Goal: Transaction & Acquisition: Download file/media

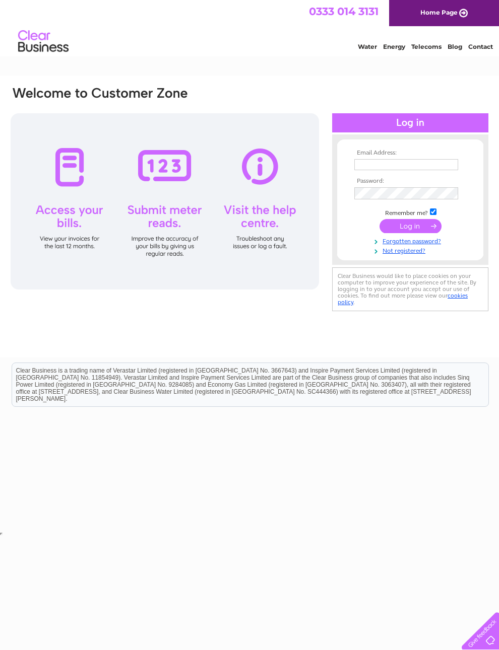
click at [386, 170] on input "text" at bounding box center [406, 164] width 104 height 11
type input "keis8reading@gmail.com"
click at [415, 231] on input "submit" at bounding box center [410, 227] width 62 height 14
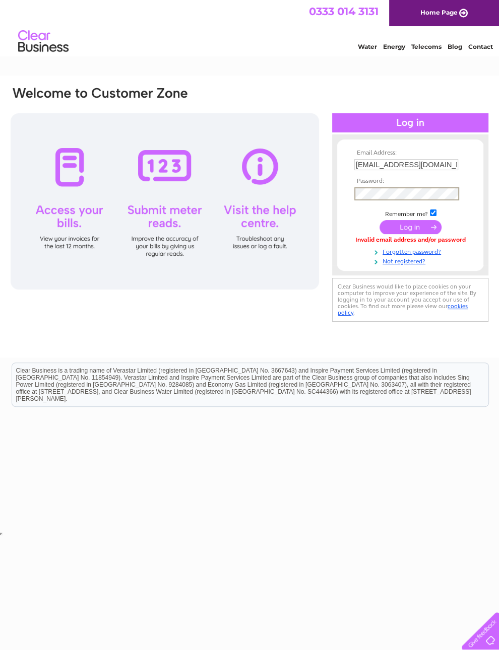
click at [410, 230] on input "submit" at bounding box center [410, 227] width 62 height 14
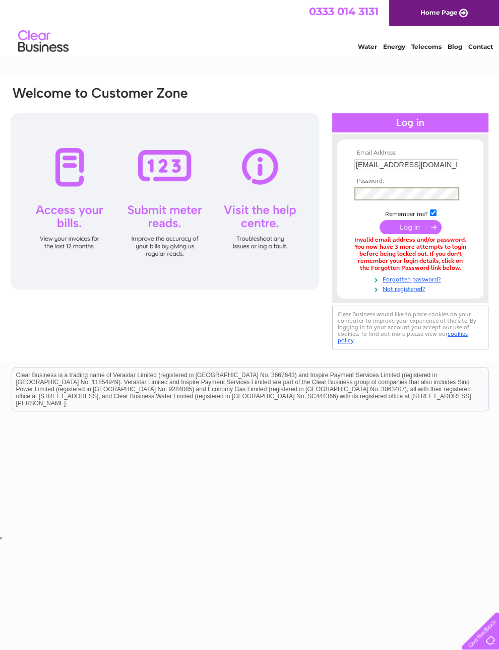
click at [407, 230] on input "submit" at bounding box center [410, 227] width 62 height 14
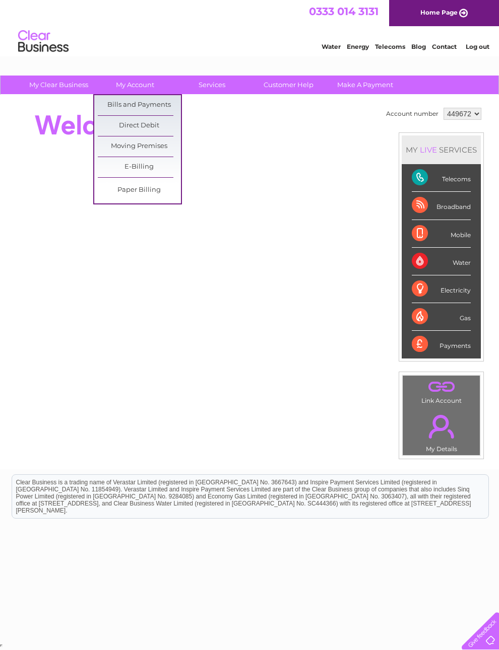
click at [157, 109] on link "Bills and Payments" at bounding box center [139, 105] width 83 height 20
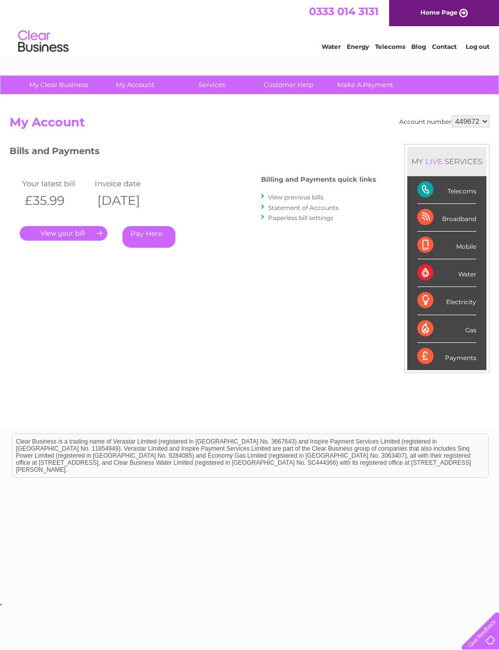
click at [306, 195] on link "View previous bills" at bounding box center [295, 197] width 55 height 8
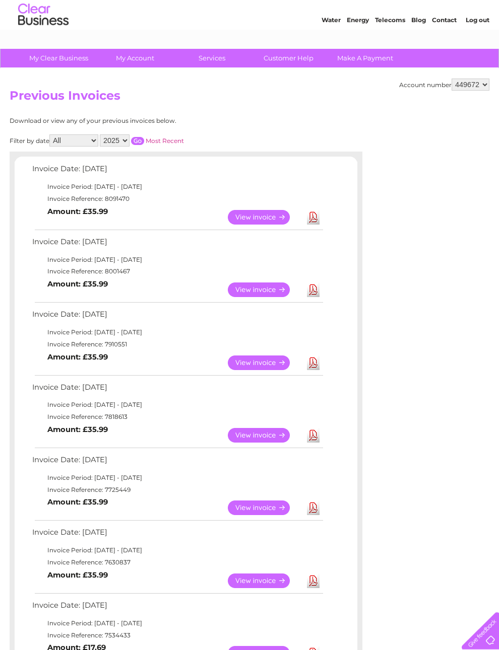
scroll to position [27, 0]
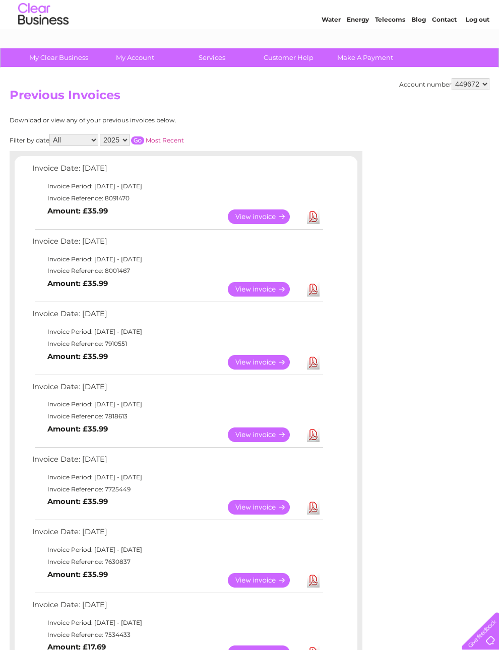
click at [314, 370] on link "Download" at bounding box center [313, 362] width 13 height 15
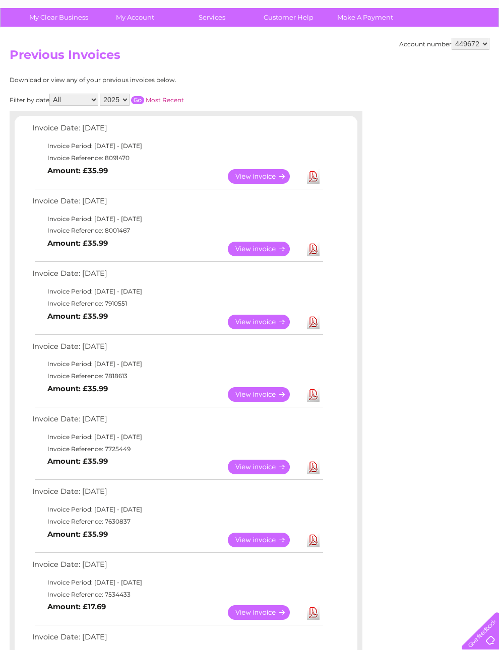
click at [313, 256] on link "Download" at bounding box center [313, 249] width 13 height 15
click at [316, 181] on link "Download" at bounding box center [313, 176] width 13 height 15
